Goal: Task Accomplishment & Management: Manage account settings

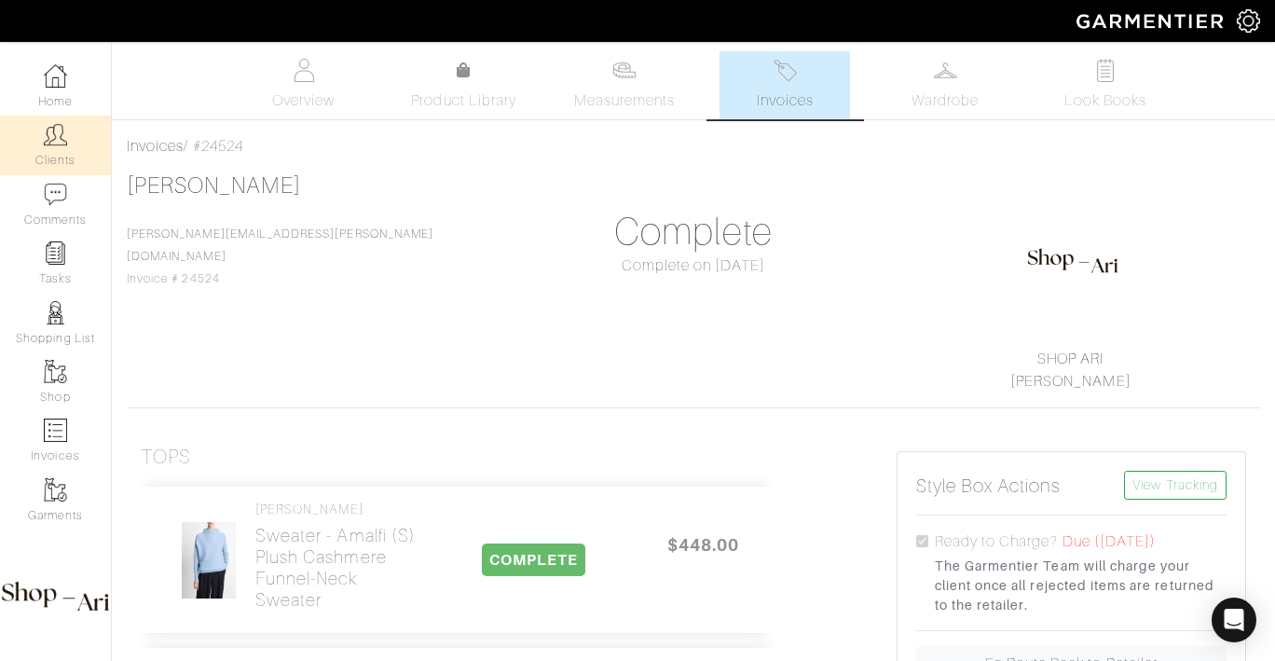
click at [63, 132] on link "Clients" at bounding box center [55, 145] width 111 height 59
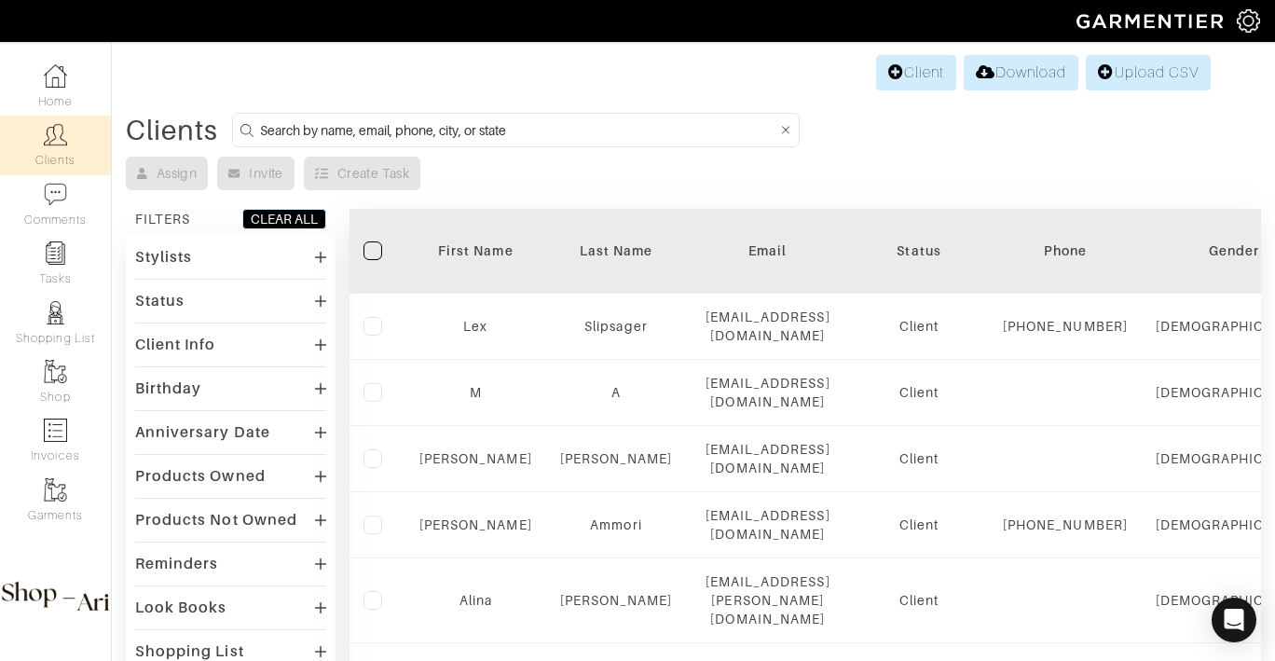
click at [286, 125] on input at bounding box center [518, 129] width 517 height 23
type input "tyler"
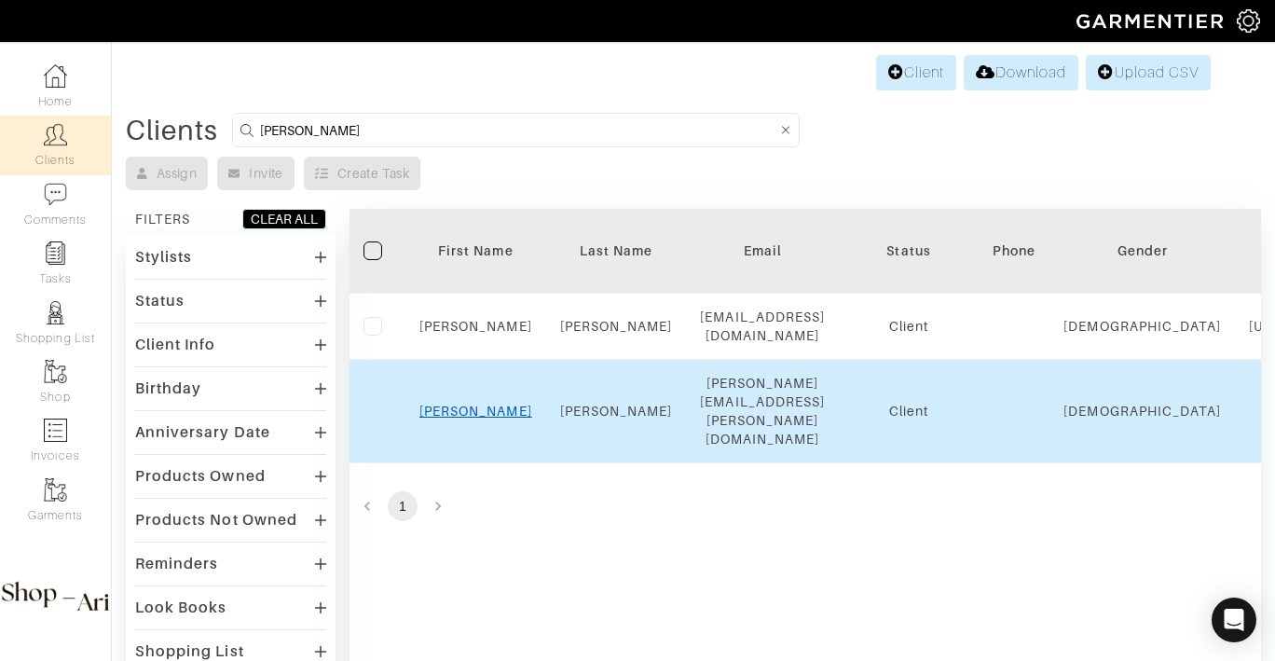
click at [479, 404] on link "Tyler" at bounding box center [475, 411] width 113 height 15
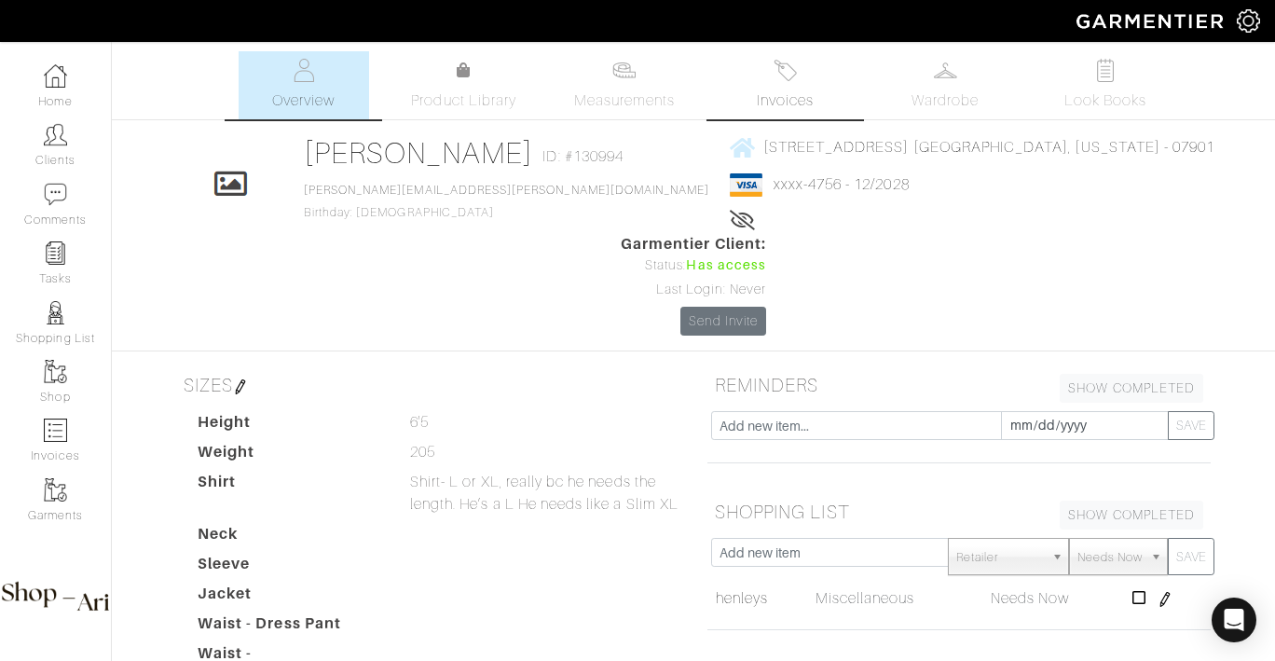
click at [782, 81] on img at bounding box center [785, 70] width 23 height 23
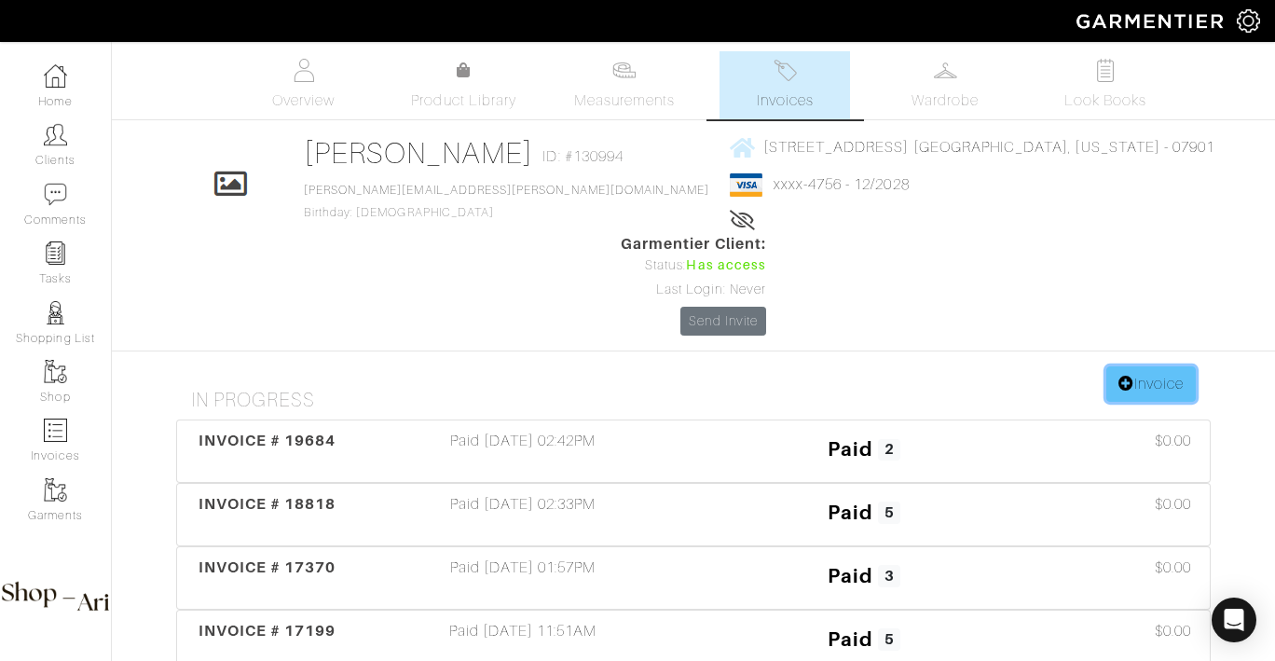
click at [1156, 366] on link "Invoice" at bounding box center [1150, 383] width 89 height 35
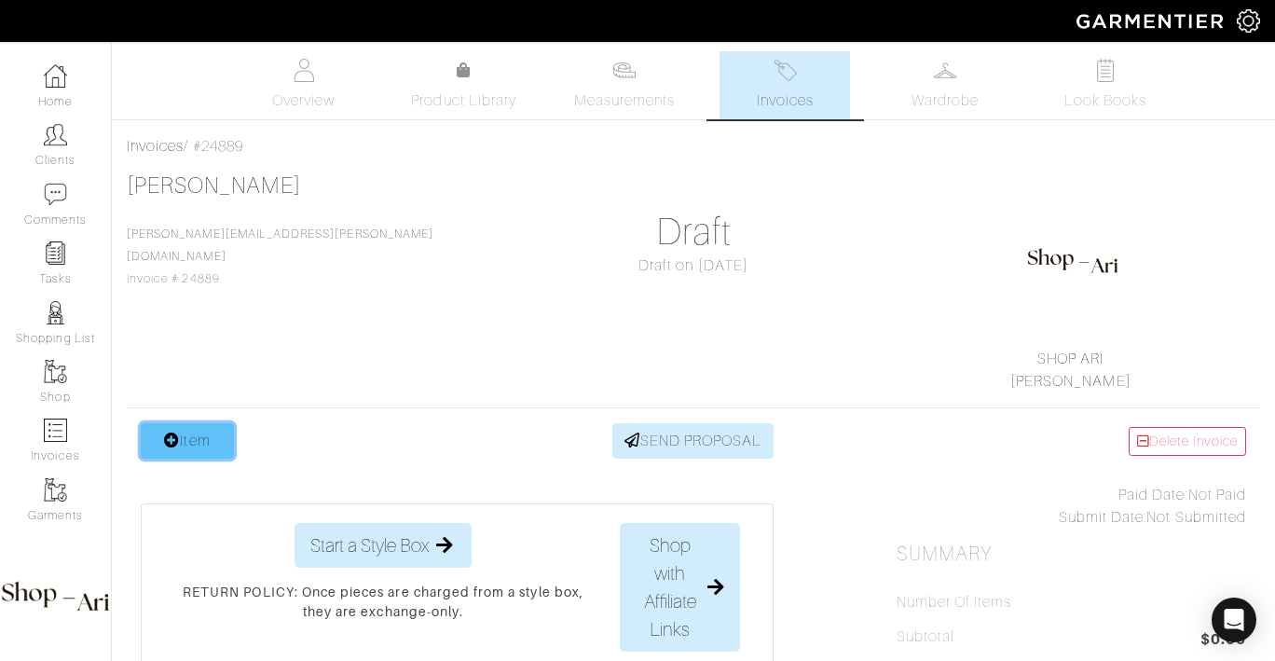
click at [155, 435] on link "Item" at bounding box center [187, 440] width 93 height 35
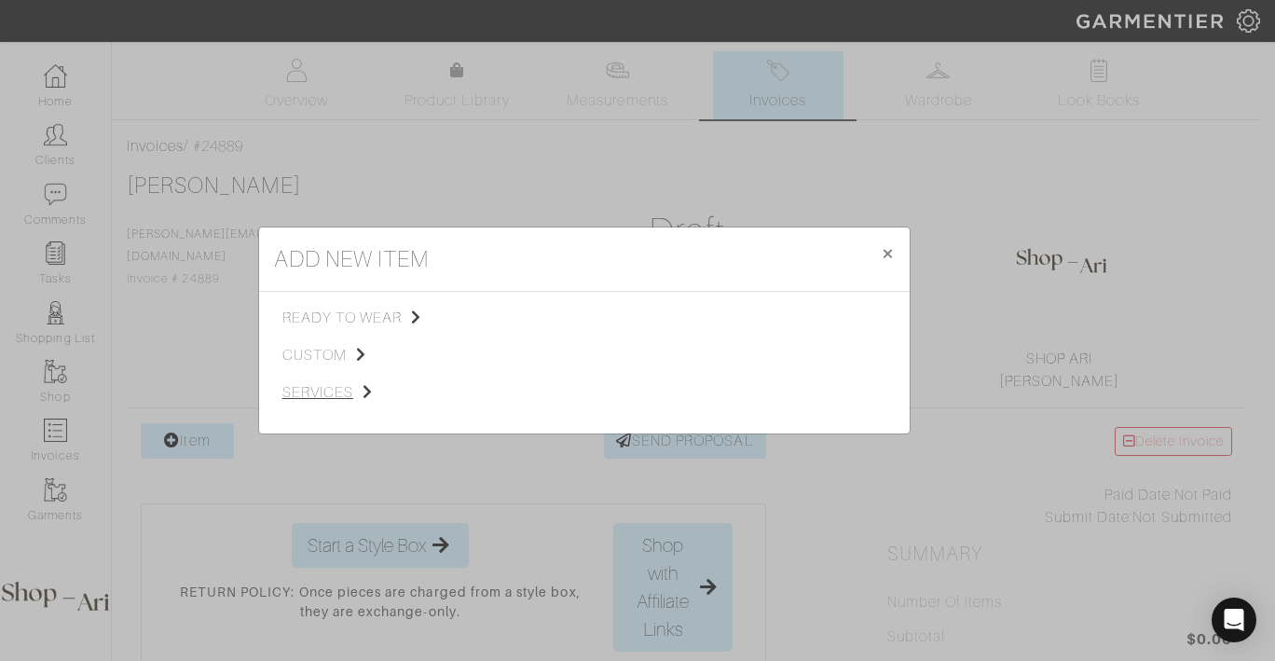
click at [344, 393] on span "services" at bounding box center [375, 392] width 187 height 22
click at [573, 316] on span "Styling Service" at bounding box center [544, 316] width 92 height 15
click at [748, 366] on link "Personal Shopping" at bounding box center [758, 365] width 119 height 15
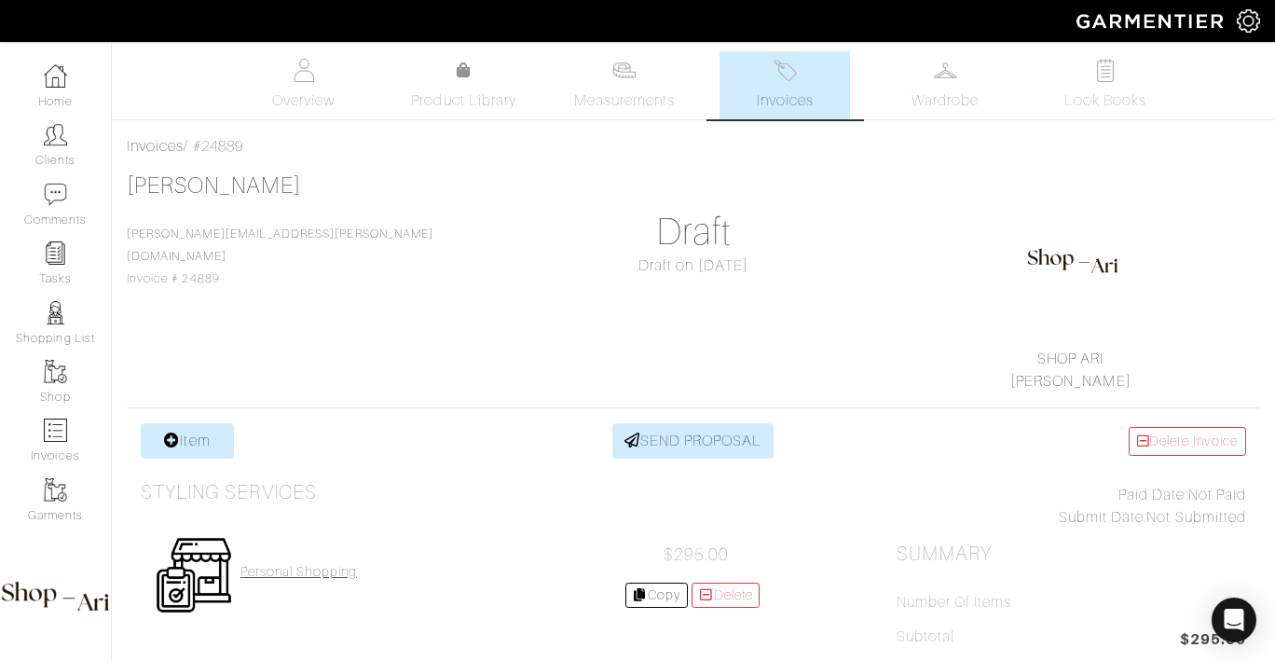
click at [304, 569] on h4 "Personal Shopping" at bounding box center [298, 572] width 117 height 16
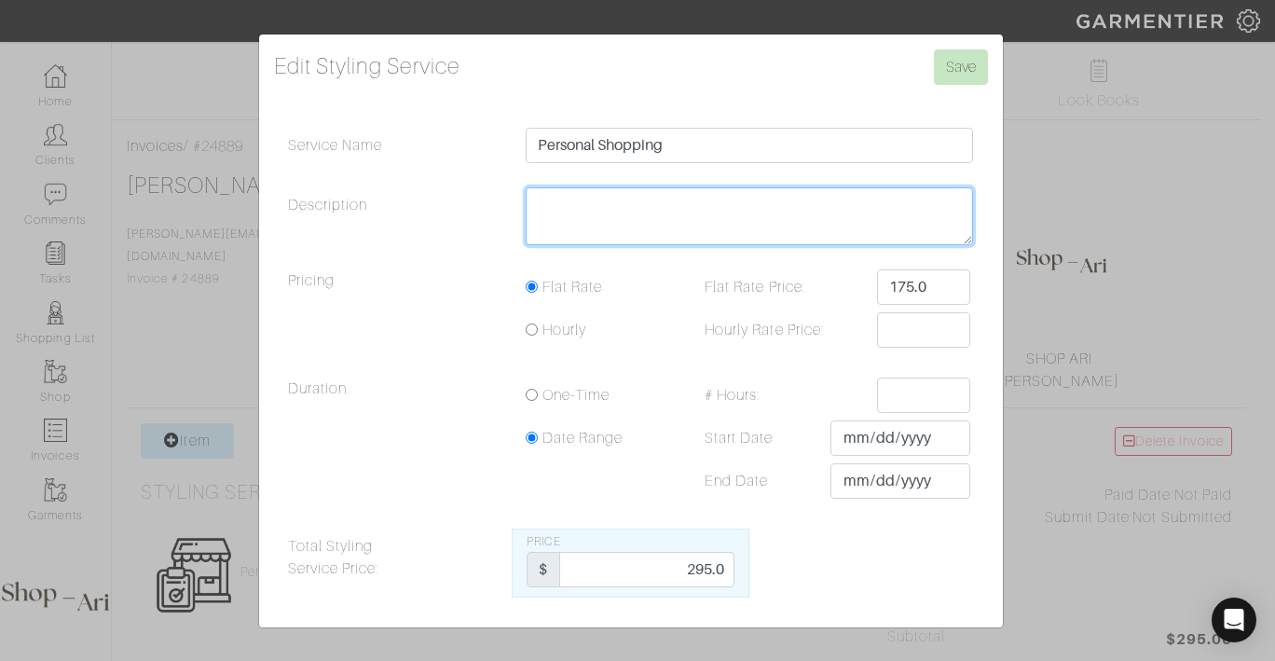
click at [661, 230] on textarea "Description" at bounding box center [750, 216] width 448 height 58
type textarea "12"
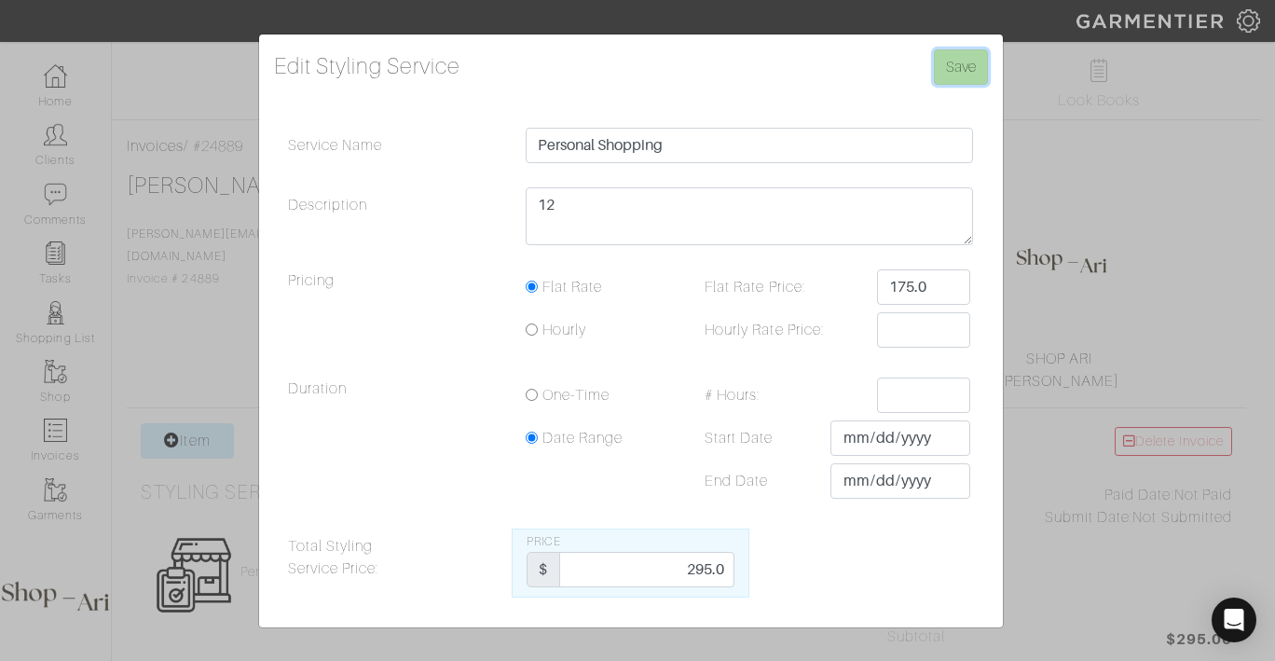
click at [944, 75] on input "Save" at bounding box center [961, 66] width 54 height 35
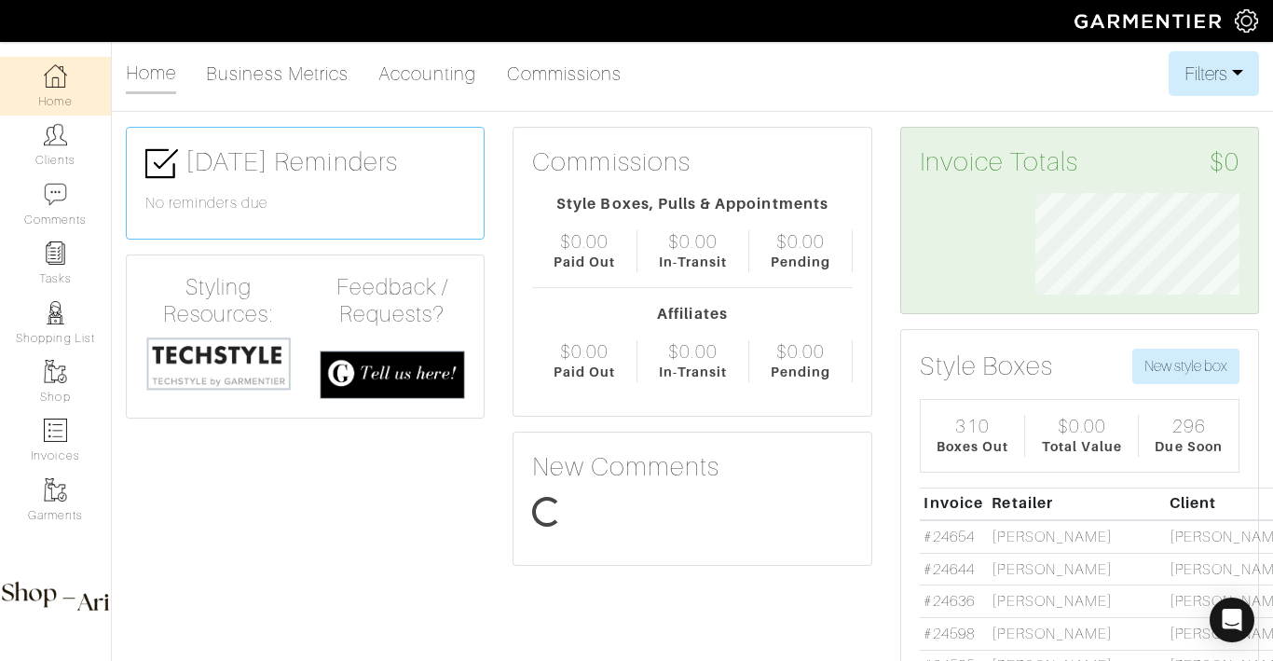
scroll to position [102, 232]
click at [87, 139] on link "Clients" at bounding box center [55, 145] width 111 height 59
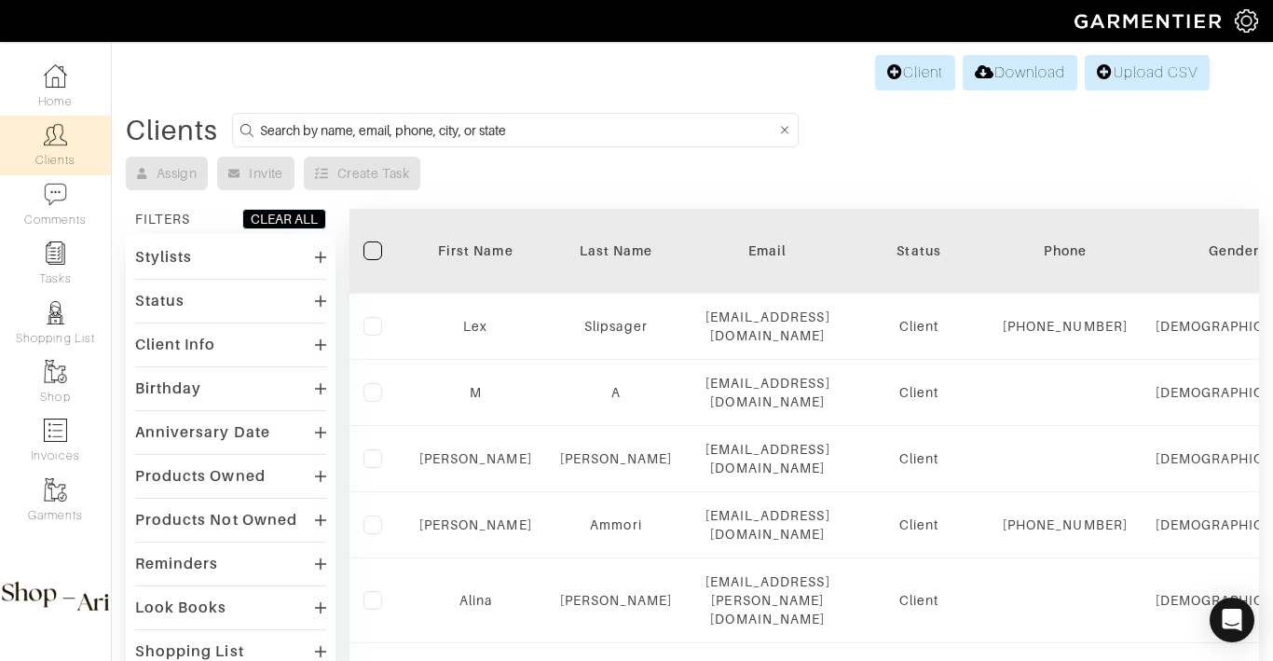
click at [473, 127] on input at bounding box center [518, 129] width 516 height 23
type input "mariel"
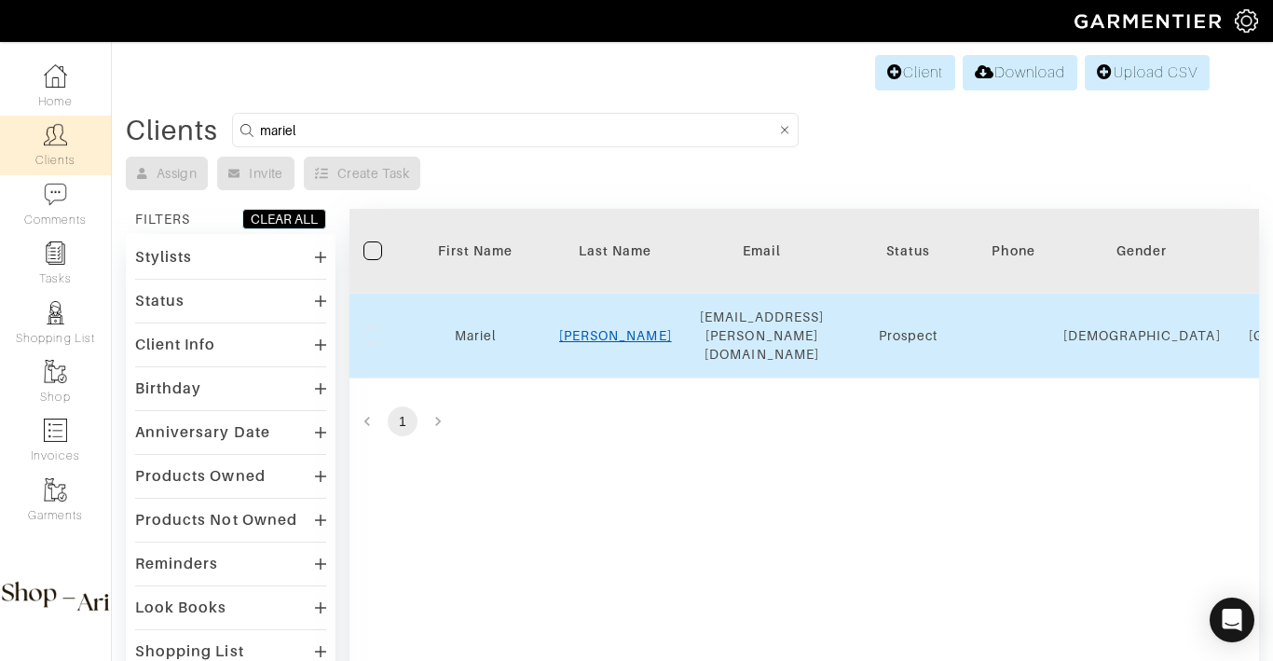
click at [610, 328] on link "Kelly" at bounding box center [615, 335] width 113 height 15
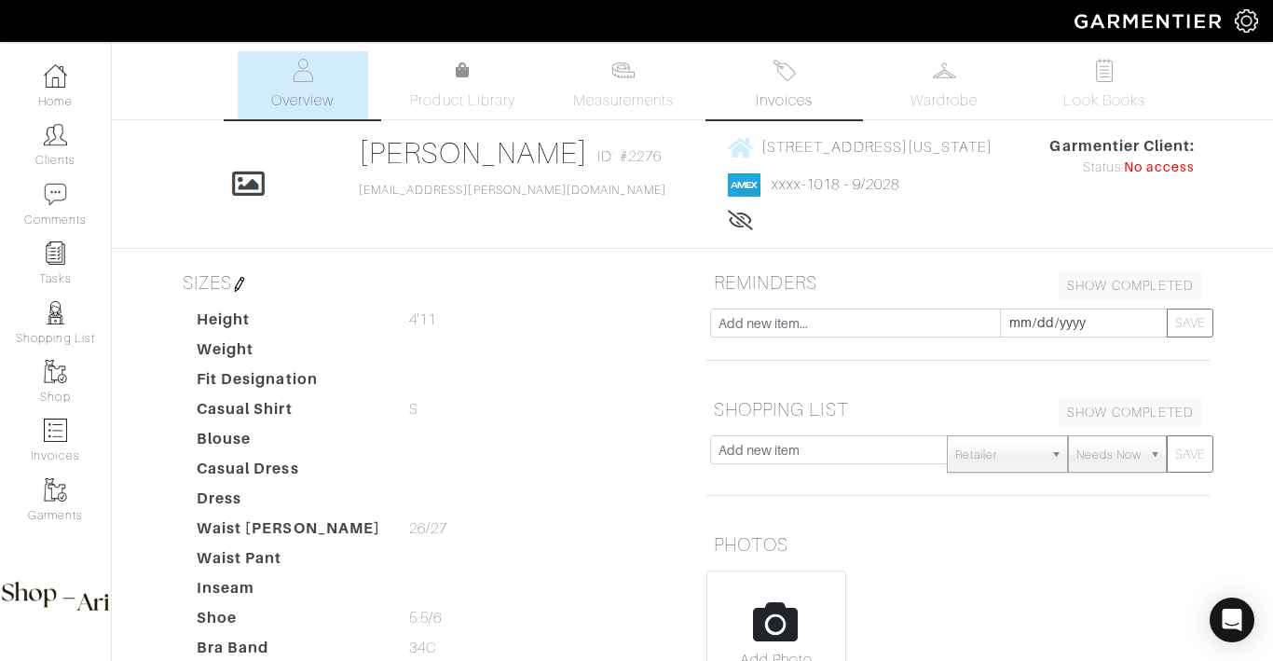
click at [791, 74] on img at bounding box center [784, 70] width 23 height 23
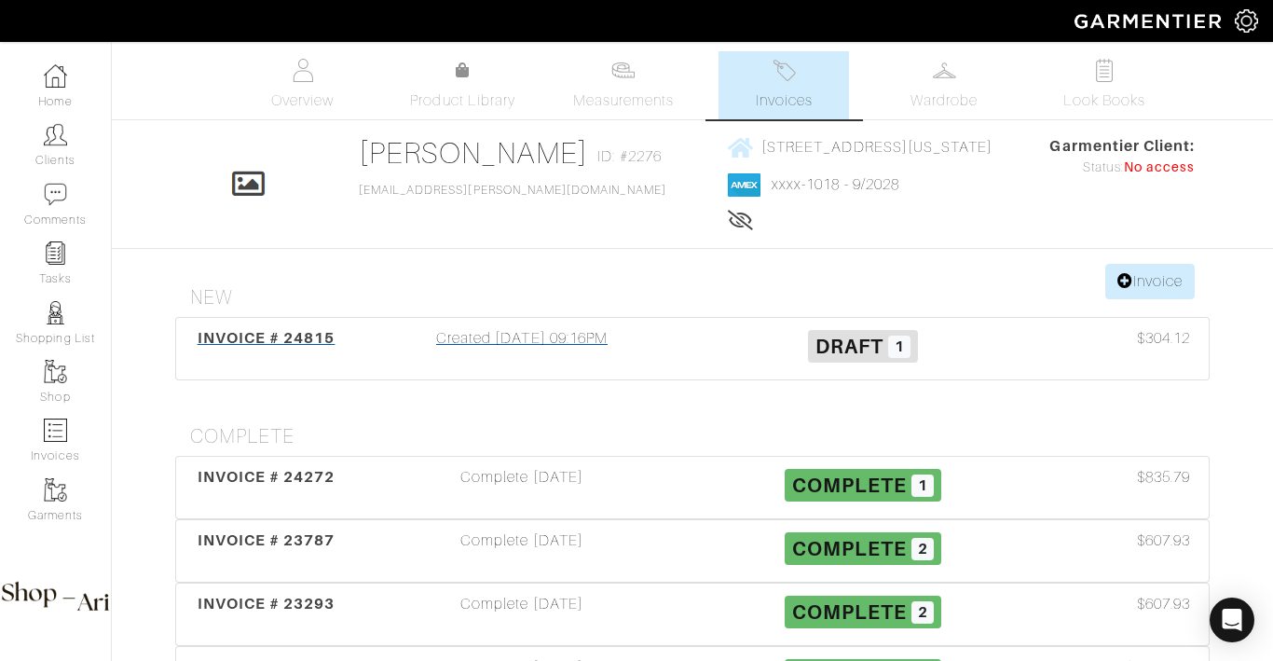
click at [624, 335] on div "Created 10/07/25 09:16PM" at bounding box center [521, 348] width 341 height 43
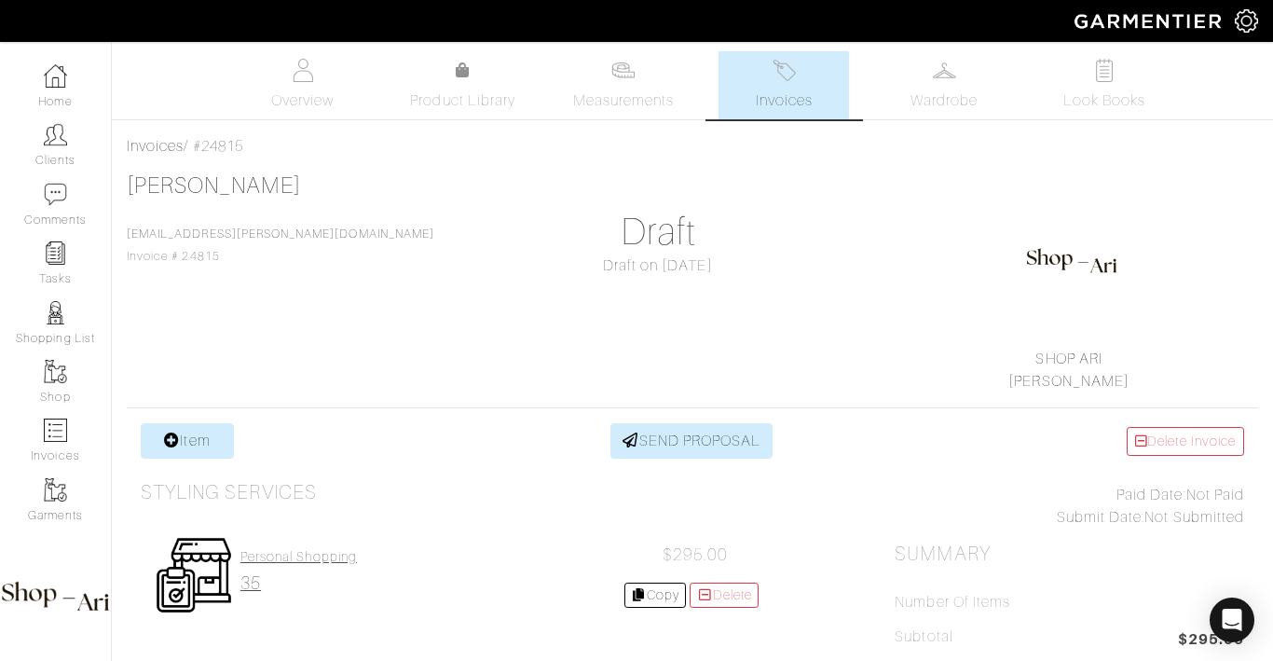
click at [309, 554] on h4 "Personal Shopping" at bounding box center [298, 557] width 117 height 16
click at [259, 582] on h2 "35" at bounding box center [298, 582] width 117 height 21
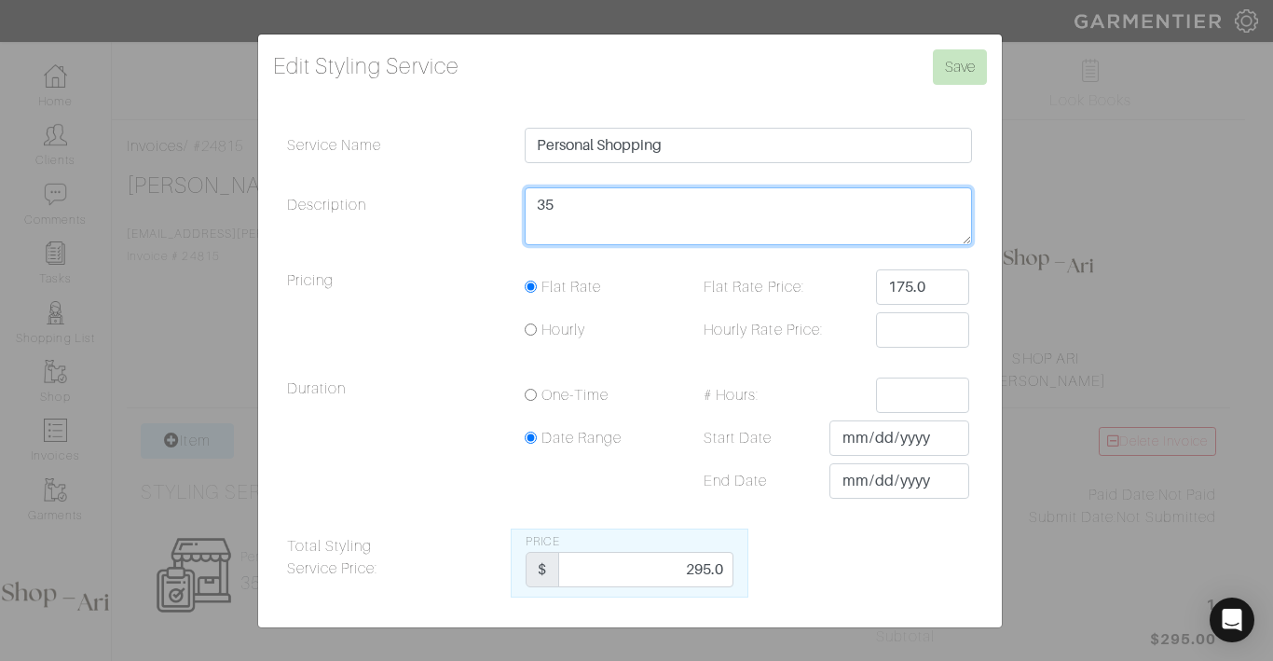
click at [634, 216] on textarea "35" at bounding box center [749, 216] width 448 height 58
type textarea "50"
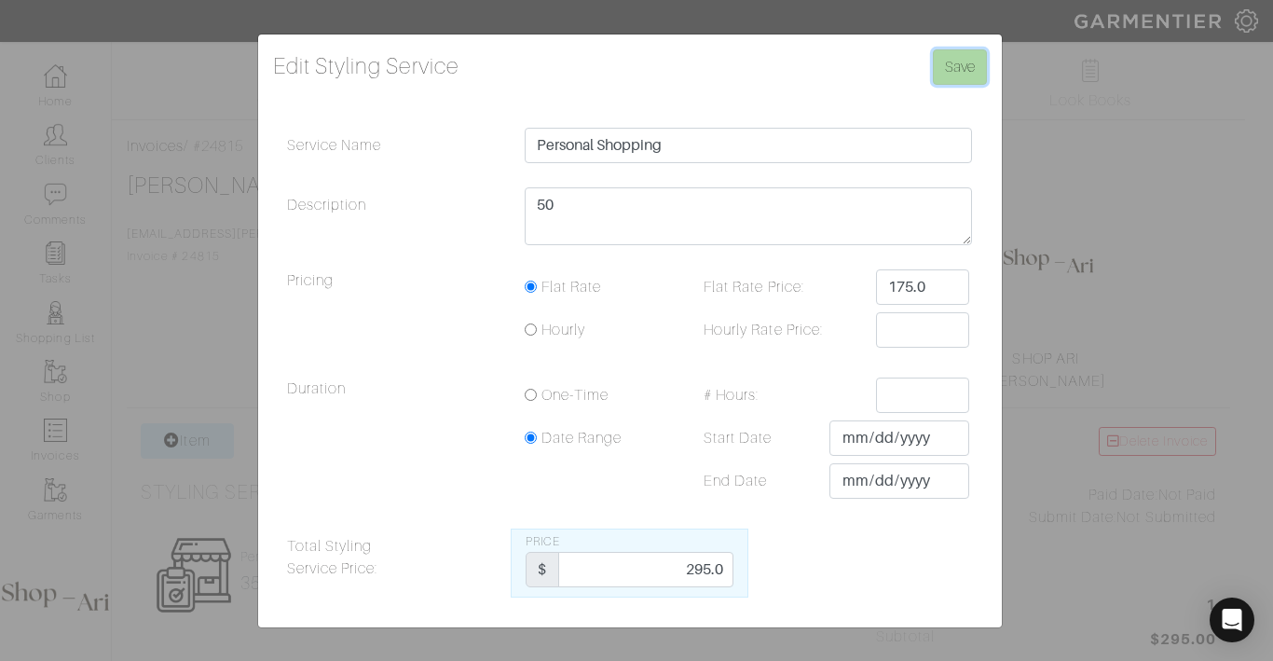
click at [957, 64] on input "Save" at bounding box center [960, 66] width 54 height 35
